Goal: Navigation & Orientation: Find specific page/section

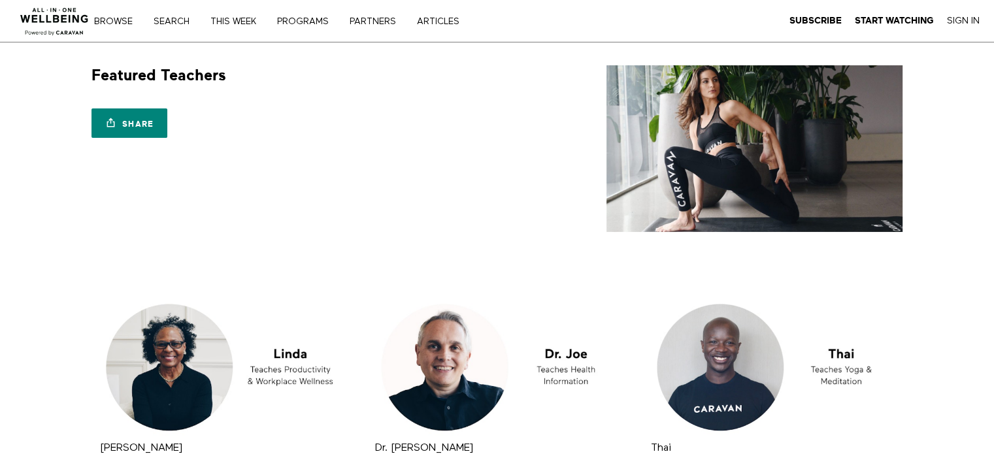
click at [58, 25] on img at bounding box center [54, 17] width 79 height 39
